Goal: Task Accomplishment & Management: Manage account settings

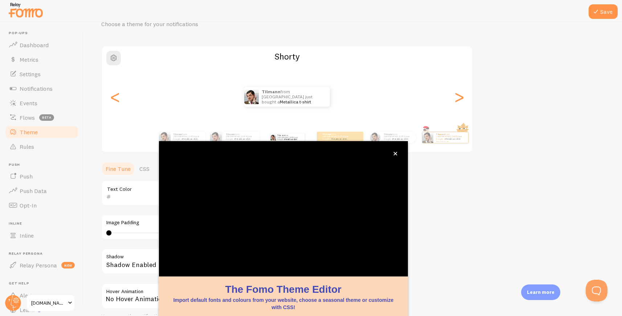
click at [512, 144] on div "Theme Choose a theme for your notifications [PERSON_NAME] from [GEOGRAPHIC_DATA…" at bounding box center [352, 175] width 503 height 344
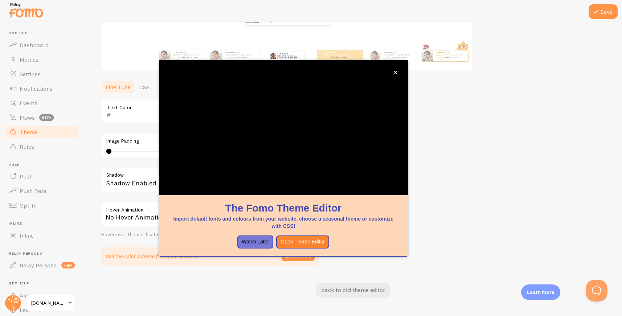
scroll to position [1, 0]
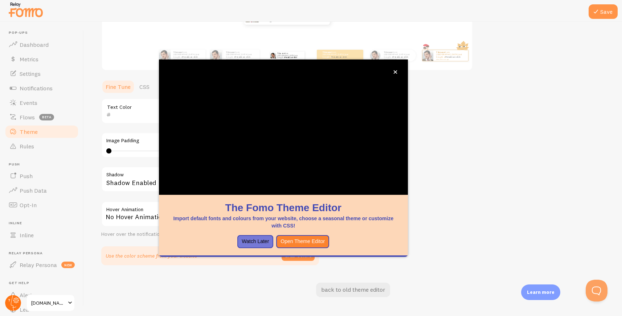
click at [16, 301] on icon at bounding box center [16, 300] width 3 height 3
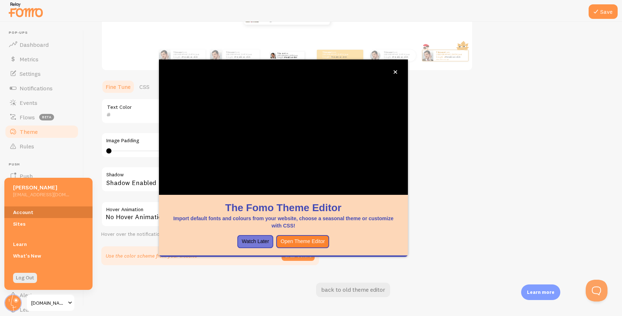
click at [32, 213] on link "Account" at bounding box center [48, 213] width 88 height 12
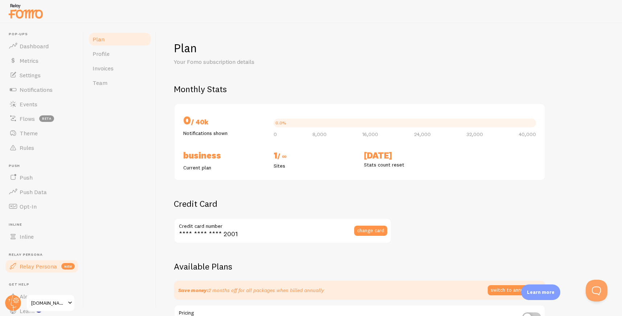
scroll to position [1, 0]
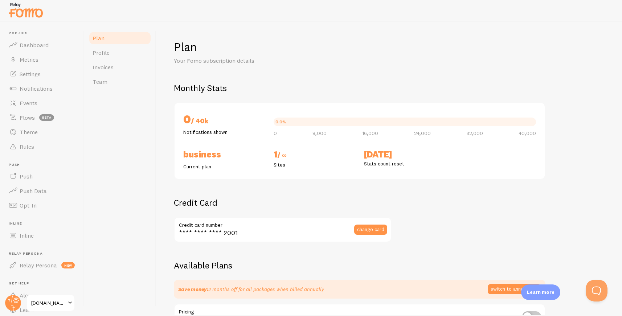
click at [42, 303] on span "[DOMAIN_NAME]" at bounding box center [48, 303] width 34 height 9
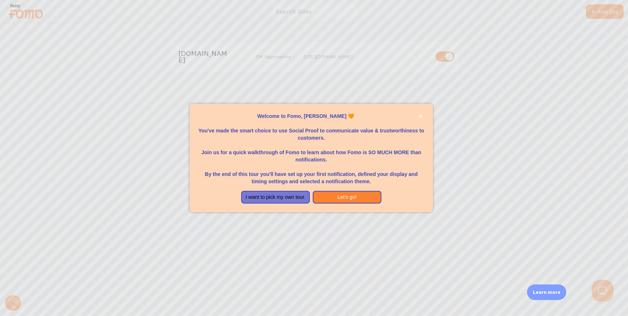
click at [21, 302] on div at bounding box center [314, 158] width 628 height 316
click at [420, 116] on icon "close," at bounding box center [420, 116] width 4 height 4
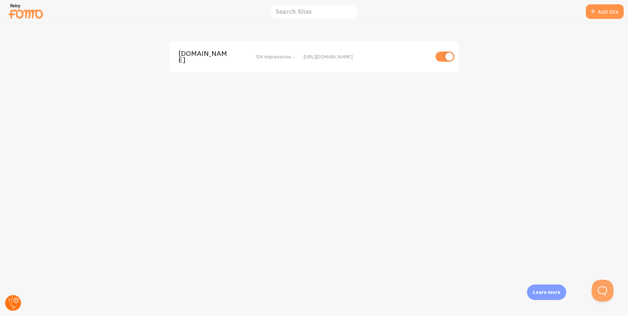
click at [14, 301] on icon at bounding box center [16, 300] width 4 height 4
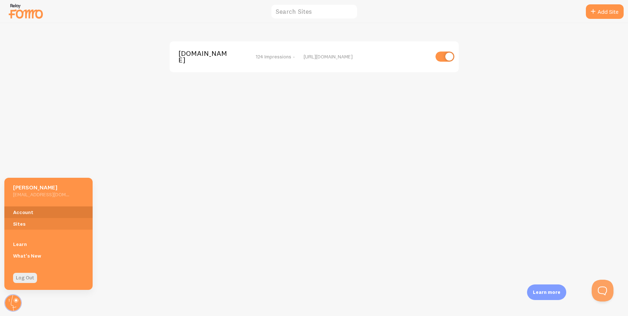
click at [26, 212] on link "Account" at bounding box center [48, 213] width 88 height 12
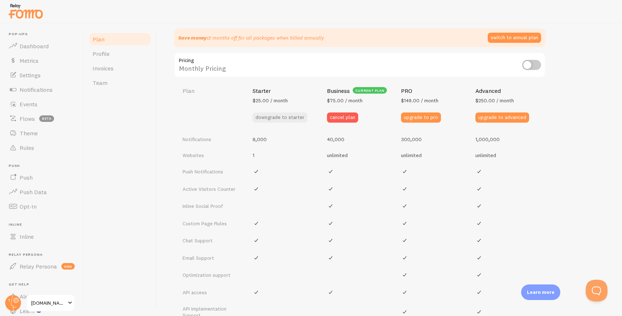
scroll to position [258, 0]
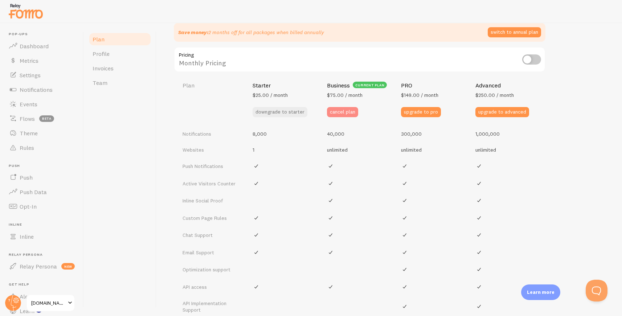
click at [338, 111] on button "cancel plan" at bounding box center [342, 112] width 31 height 10
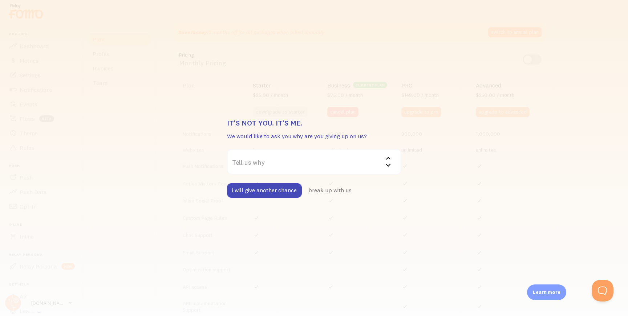
click at [264, 166] on label "Tell us why" at bounding box center [314, 161] width 174 height 25
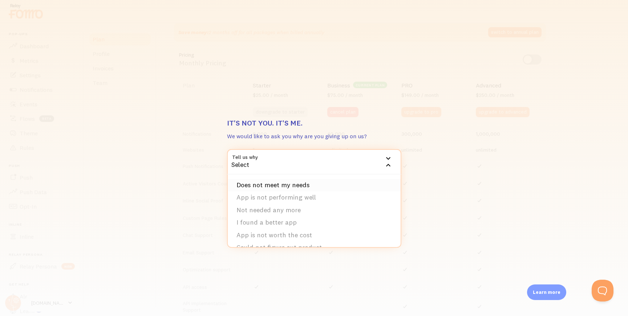
click at [255, 186] on li "Does not meet my needs" at bounding box center [314, 185] width 173 height 13
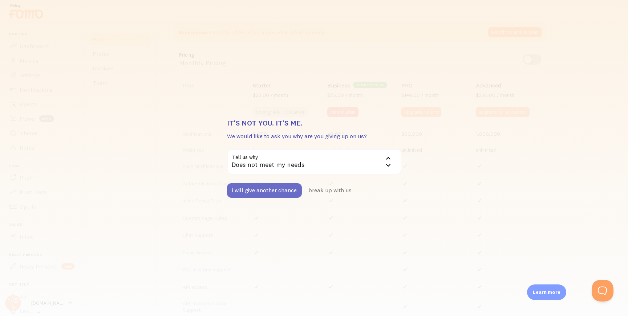
click at [277, 192] on button "i will give another chance" at bounding box center [264, 190] width 75 height 15
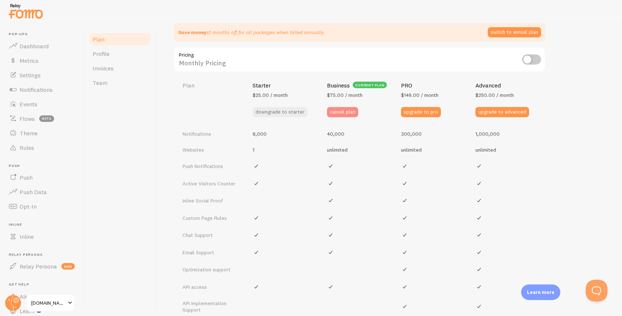
click at [339, 110] on button "cancel plan" at bounding box center [342, 112] width 31 height 10
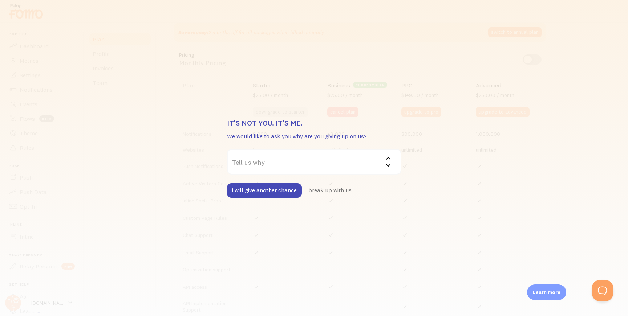
click at [317, 162] on label "Tell us why" at bounding box center [314, 161] width 174 height 25
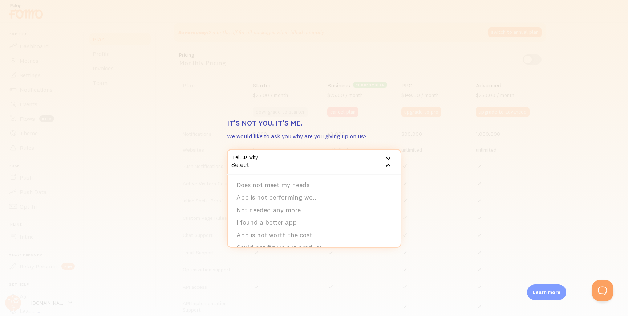
click at [424, 137] on div "It's not you. It's me. We would like to ask you why are you giving up on us? Te…" at bounding box center [314, 158] width 628 height 316
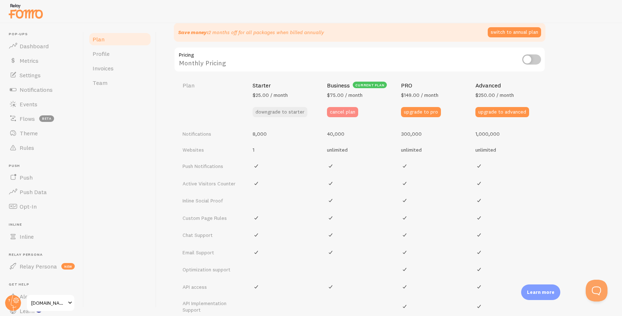
click at [346, 112] on button "cancel plan" at bounding box center [342, 112] width 31 height 10
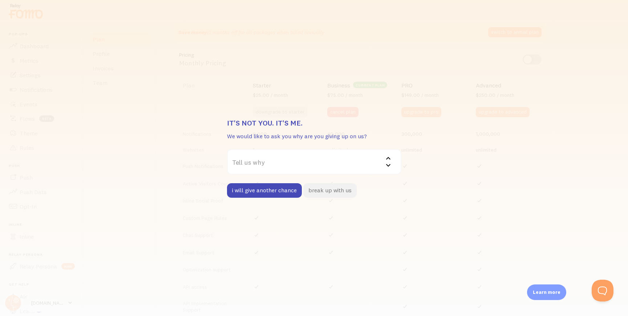
click at [335, 189] on button "break up with us" at bounding box center [329, 190] width 53 height 15
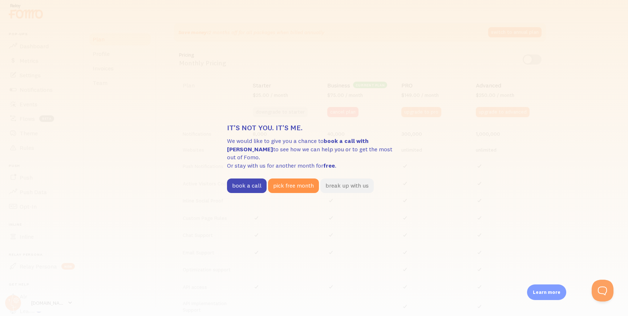
click at [347, 183] on button "break up with us" at bounding box center [346, 186] width 53 height 15
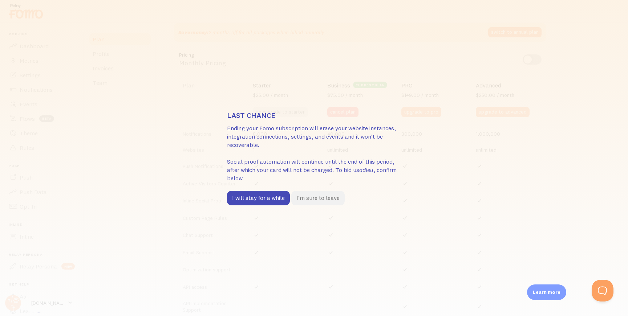
click at [325, 199] on button "I'm sure to leave" at bounding box center [317, 198] width 53 height 15
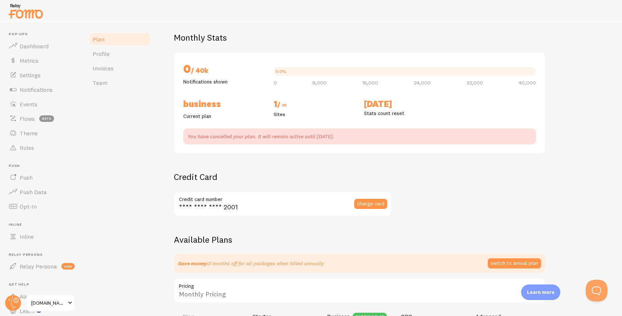
scroll to position [0, 0]
